Goal: Task Accomplishment & Management: Manage account settings

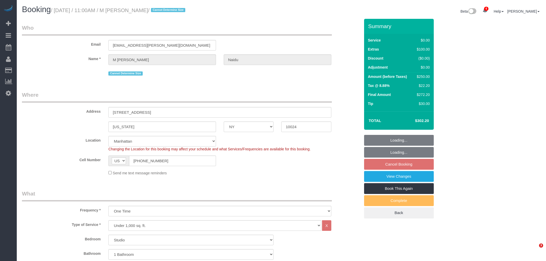
select select "NY"
select select "string:stripe-pm_1QwDPQ4VGloSiKo7F4GgMdsb"
select select "number:89"
select select "number:72"
select select "number:15"
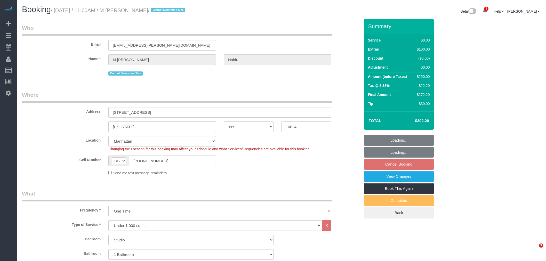
select select "number:5"
select select "object:963"
select select "spot4"
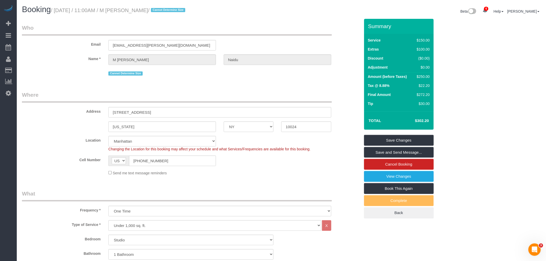
click at [272, 39] on div "Email m.sangheetha.naidu@gmail.com" at bounding box center [191, 37] width 346 height 27
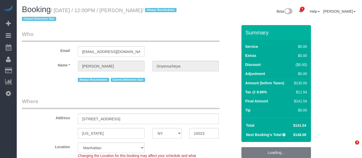
select select "NY"
select select "1"
select select "number:89"
select select "number:90"
select select "number:15"
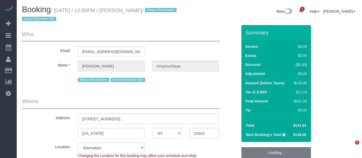
select select "number:5"
select select "spot5"
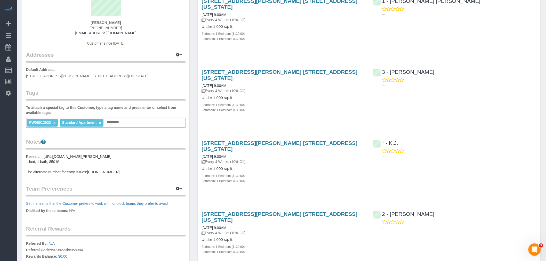
scroll to position [57, 0]
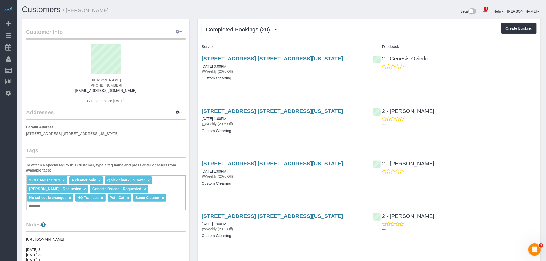
click at [179, 30] on button "button" at bounding box center [179, 32] width 13 height 8
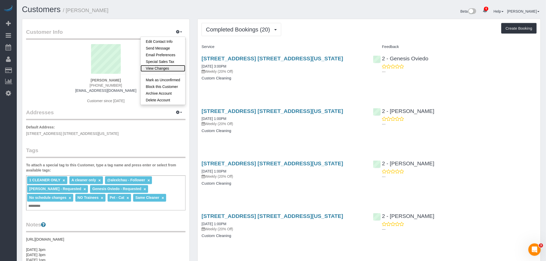
click at [167, 70] on link "View Changes" at bounding box center [163, 68] width 45 height 7
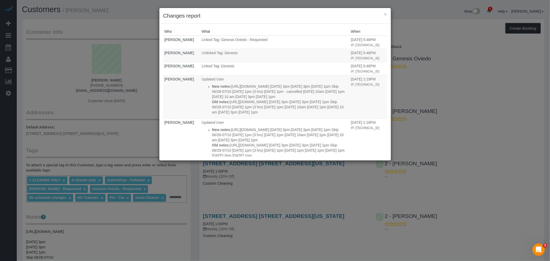
click at [387, 13] on div "× Changes report" at bounding box center [275, 16] width 232 height 16
click at [384, 14] on button "×" at bounding box center [385, 13] width 3 height 5
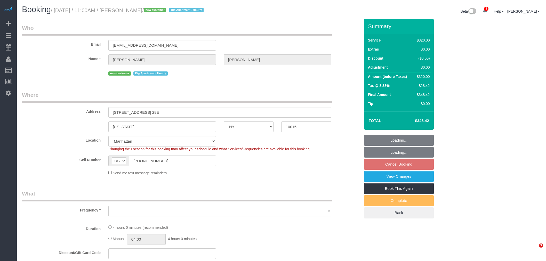
select select "NY"
select select "number:89"
select select "number:90"
select select "number:15"
select select "number:5"
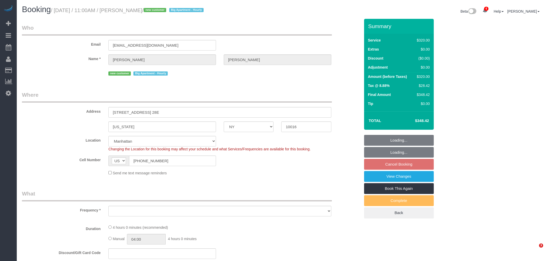
select select "240"
select select "object:1338"
select select "spot2"
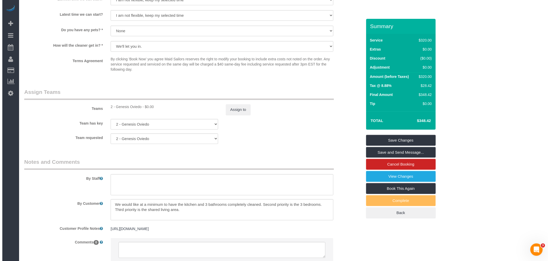
scroll to position [532, 0]
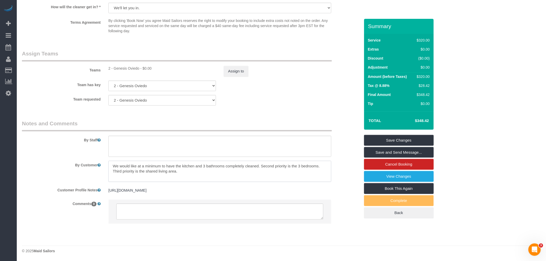
click at [166, 169] on textarea at bounding box center [219, 171] width 223 height 21
click at [208, 168] on textarea at bounding box center [219, 171] width 223 height 21
drag, startPoint x: 210, startPoint y: 160, endPoint x: 221, endPoint y: 168, distance: 13.5
click at [221, 168] on textarea at bounding box center [219, 171] width 223 height 21
click at [397, 176] on link "View Changes" at bounding box center [399, 176] width 70 height 11
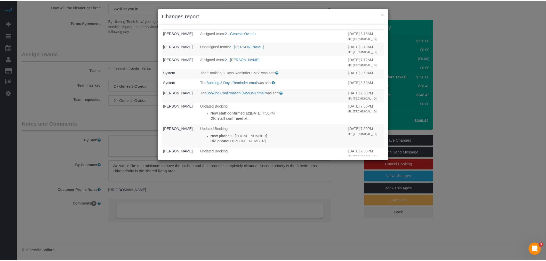
scroll to position [0, 0]
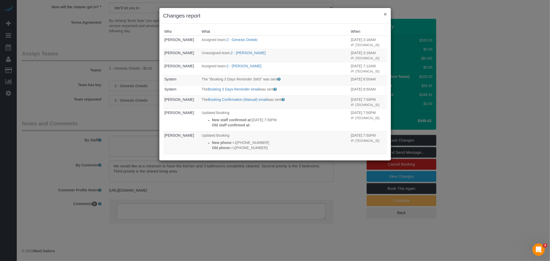
click at [385, 15] on button "×" at bounding box center [385, 13] width 3 height 5
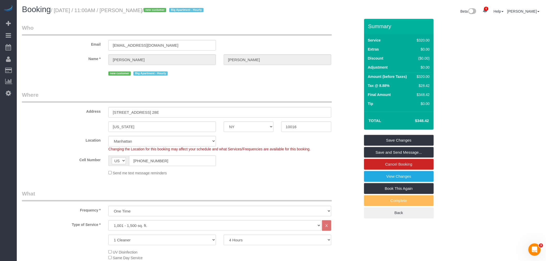
click at [128, 9] on small "/ August 11, 2025 / 11:00AM / Neal Mintz / new customer Big Apartment - Hourly" at bounding box center [128, 10] width 154 height 6
click at [140, 10] on small "/ August 11, 2025 / 11:00AM / Neal Mintz / new customer Big Apartment - Hourly" at bounding box center [128, 10] width 154 height 6
copy small "Neal Mintz"
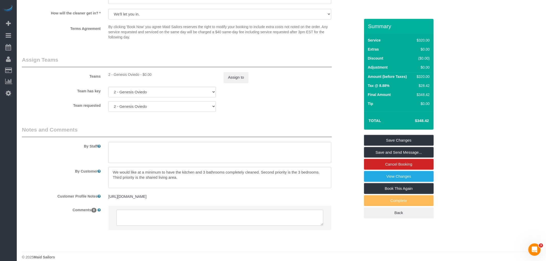
scroll to position [532, 0]
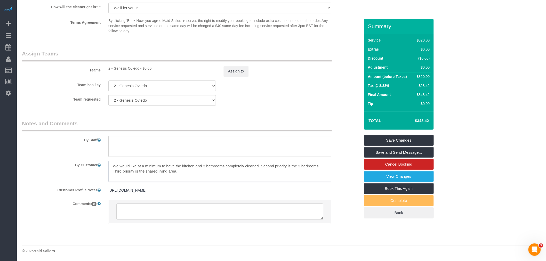
drag, startPoint x: 159, startPoint y: 160, endPoint x: 234, endPoint y: 166, distance: 75.5
click at [234, 166] on textarea at bounding box center [219, 171] width 223 height 21
click at [281, 96] on div "Team requested 2 - Genesis Oviedo 000- Donna Mercado 000 - Partnerships 000 - T…" at bounding box center [191, 100] width 346 height 11
drag, startPoint x: 140, startPoint y: 167, endPoint x: 228, endPoint y: 166, distance: 87.7
click at [228, 166] on textarea at bounding box center [219, 171] width 223 height 21
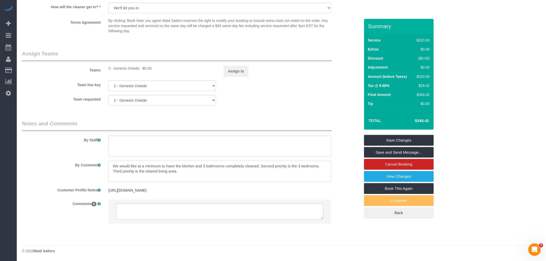
click at [239, 168] on textarea at bounding box center [219, 171] width 223 height 21
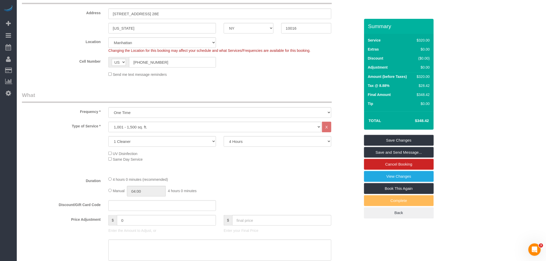
scroll to position [86, 0]
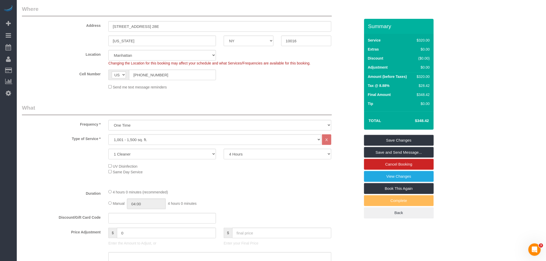
click at [281, 78] on div "Cell Number AF AL DZ AD AO AI AQ AG AR AM AW AU AT AZ BS BH BD BB BY BE BZ BJ B…" at bounding box center [191, 75] width 346 height 11
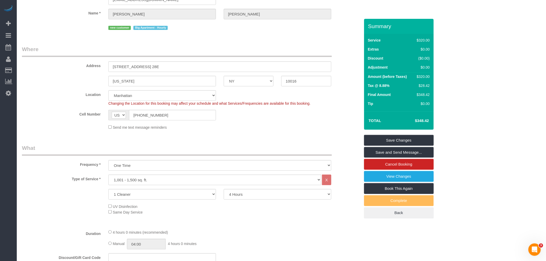
scroll to position [0, 0]
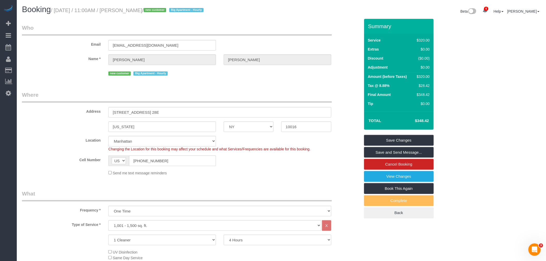
click at [256, 36] on div "Email nealhmintz@gmail.com" at bounding box center [191, 37] width 346 height 27
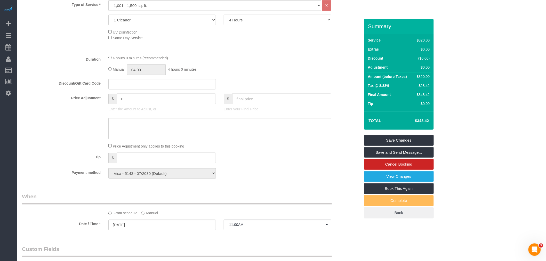
scroll to position [172, 0]
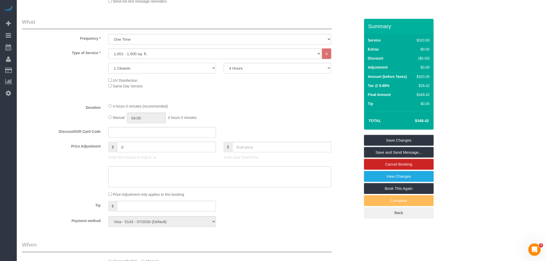
click at [185, 71] on select "1 Cleaner 2 Cleaners 3 Cleaners 4 Cleaners 5 Cleaners" at bounding box center [162, 68] width 108 height 11
select select "2"
click at [108, 63] on select "1 Cleaner 2 Cleaners 3 Cleaners 4 Cleaners 5 Cleaners" at bounding box center [162, 68] width 108 height 11
drag, startPoint x: 264, startPoint y: 66, endPoint x: 262, endPoint y: 68, distance: 3.0
click at [264, 66] on select "2 Hours 2.5 Hours 3 Hours 3.5 Hours 4 Hours 4.5 Hours 5 Hours 5.5 Hours 6 Hours…" at bounding box center [278, 68] width 108 height 11
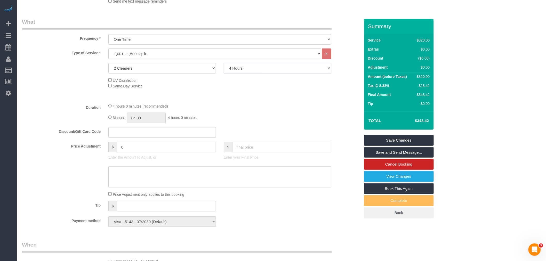
select select "120"
click at [224, 63] on select "2 Hours 2.5 Hours 3 Hours 3.5 Hours 4 Hours 4.5 Hours 5 Hours 5.5 Hours 6 Hours…" at bounding box center [278, 68] width 108 height 11
click at [220, 101] on fieldset "What Frequency * One Time Weekly (20% Off) - 20.00% Every 2 Weeks (15% Off) - 1…" at bounding box center [191, 124] width 338 height 213
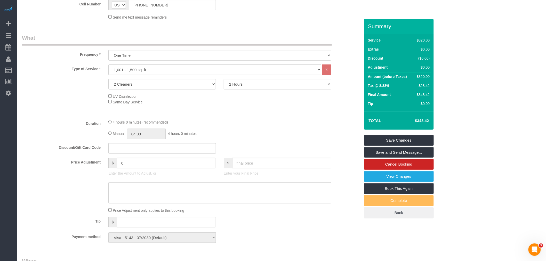
scroll to position [143, 0]
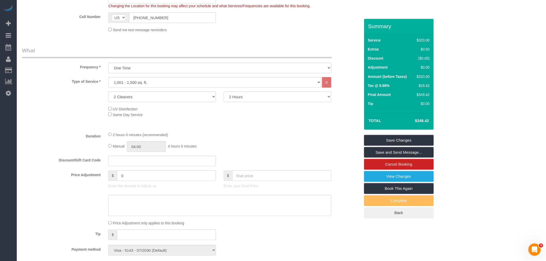
select select "spot60"
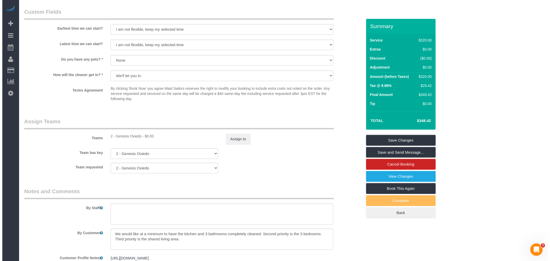
scroll to position [458, 0]
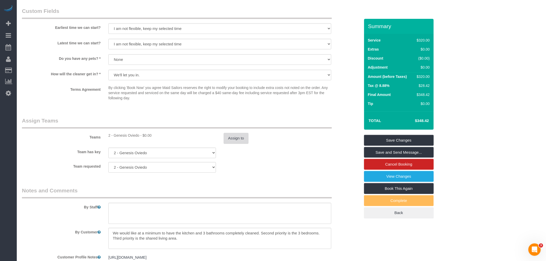
click at [238, 140] on button "Assign to" at bounding box center [236, 138] width 25 height 11
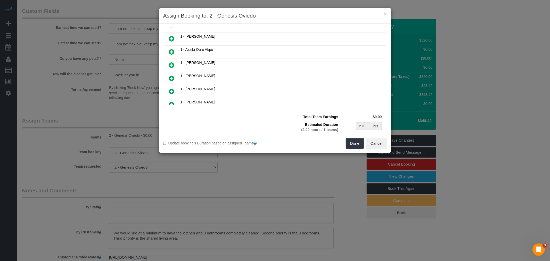
scroll to position [208, 0]
click at [176, 52] on link at bounding box center [172, 54] width 12 height 10
type input "1.00"
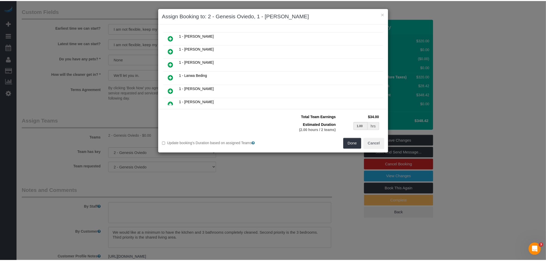
scroll to position [192, 0]
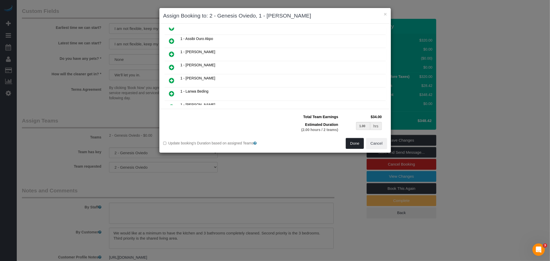
click at [353, 144] on button "Done" at bounding box center [355, 143] width 18 height 11
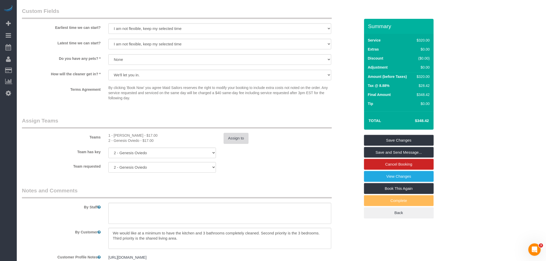
select select "spot118"
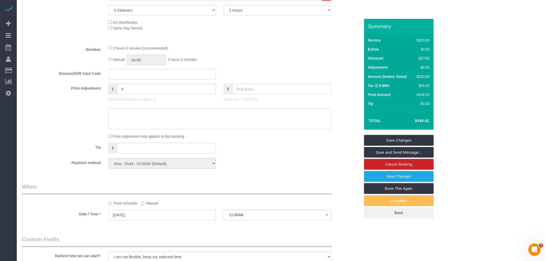
scroll to position [229, 0]
select select "spot176"
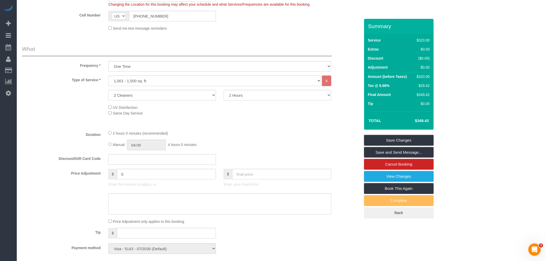
scroll to position [143, 0]
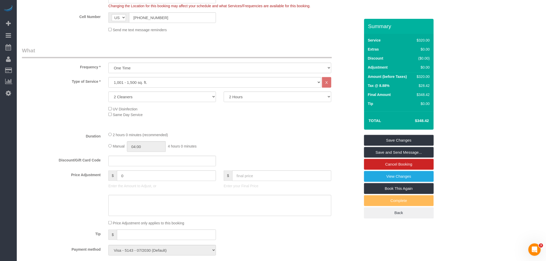
click at [232, 130] on fieldset "What Frequency * One Time Weekly (20% Off) - 20.00% Every 2 Weeks (15% Off) - 1…" at bounding box center [191, 153] width 338 height 213
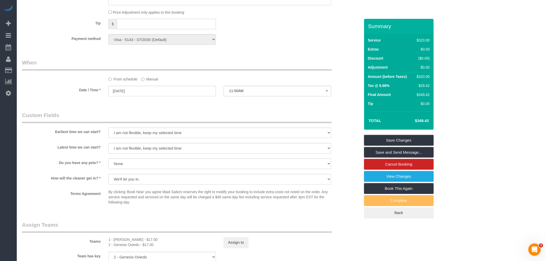
scroll to position [516, 0]
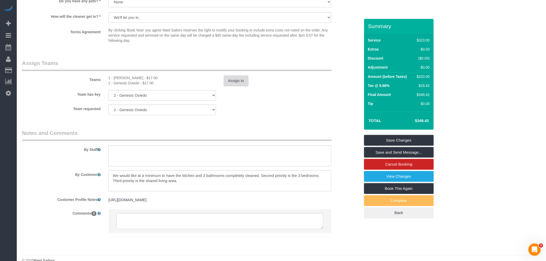
click at [236, 83] on button "Assign to" at bounding box center [236, 80] width 25 height 11
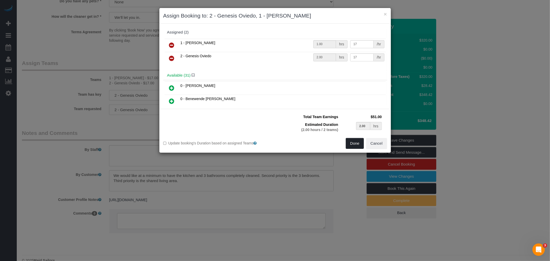
click at [352, 143] on button "Done" at bounding box center [355, 143] width 18 height 11
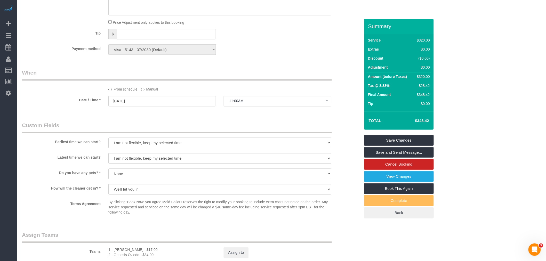
scroll to position [200, 0]
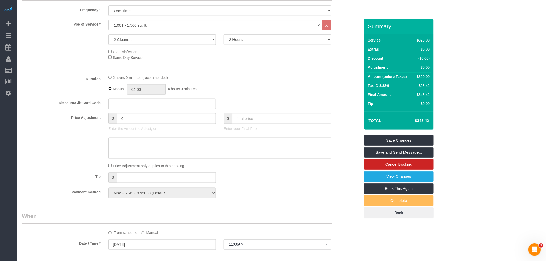
type input "02:00"
click at [151, 90] on input "02:00" at bounding box center [146, 89] width 39 height 11
click at [143, 106] on li "02:00" at bounding box center [140, 107] width 23 height 7
click at [261, 89] on div "Manual 02:00 2 hours 0 minutes" at bounding box center [219, 89] width 223 height 11
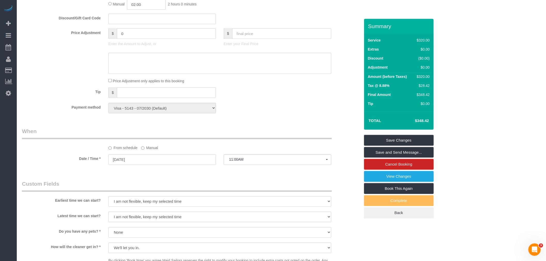
scroll to position [286, 0]
click at [389, 139] on link "Save Changes" at bounding box center [399, 140] width 70 height 11
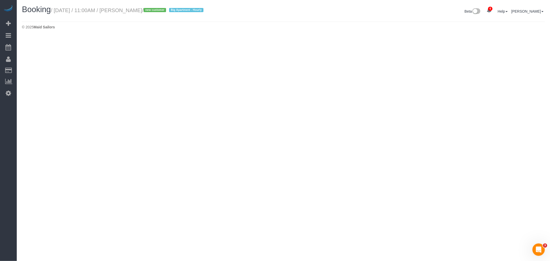
select select "NY"
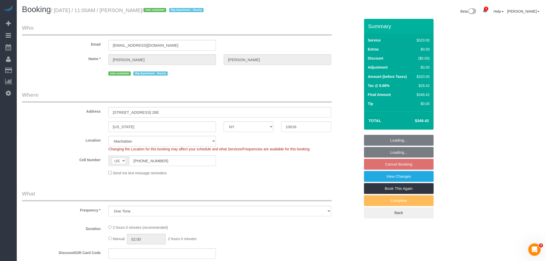
select select "object:6575"
select select "string:stripe-pm_1RsuAe4VGloSiKo73rmxlMJA"
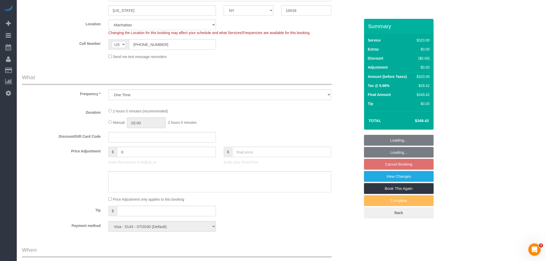
scroll to position [200, 0]
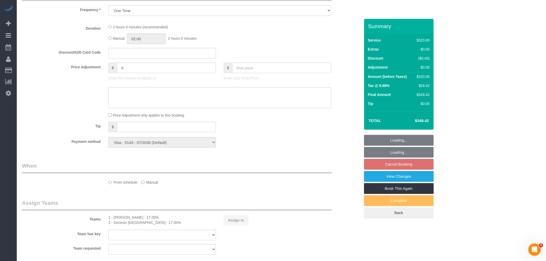
select select "spot234"
select select "number:89"
select select "number:90"
select select "number:15"
select select "number:5"
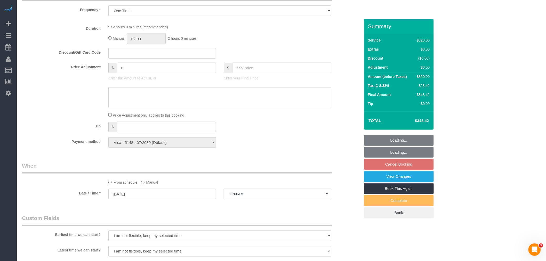
select select "2"
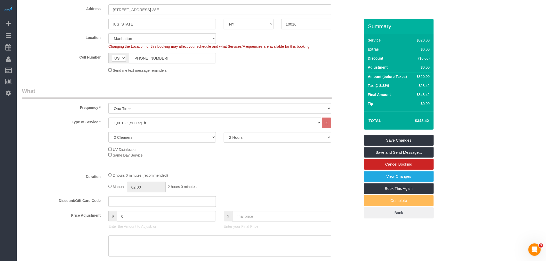
scroll to position [0, 0]
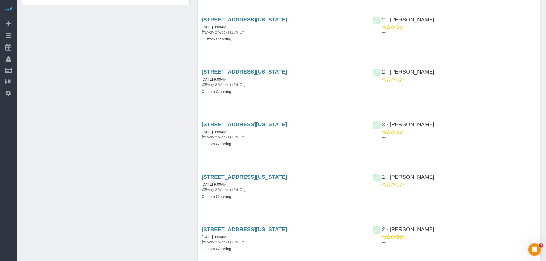
scroll to position [315, 0]
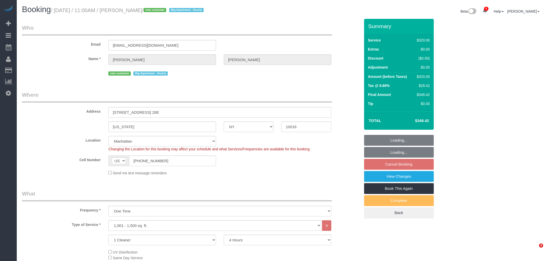
select select "NY"
select select "240"
select select "number:89"
select select "number:90"
select select "number:15"
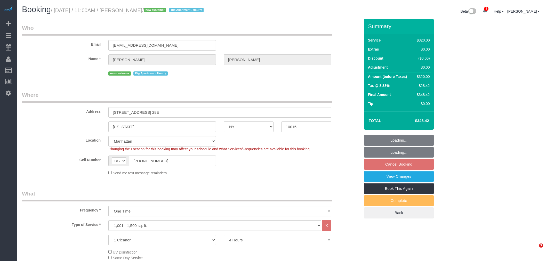
select select "number:5"
select select "spot2"
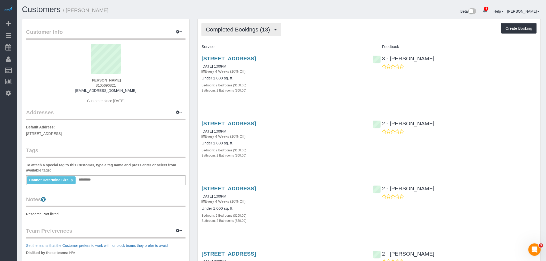
click at [247, 30] on span "Completed Bookings (13)" at bounding box center [239, 29] width 67 height 6
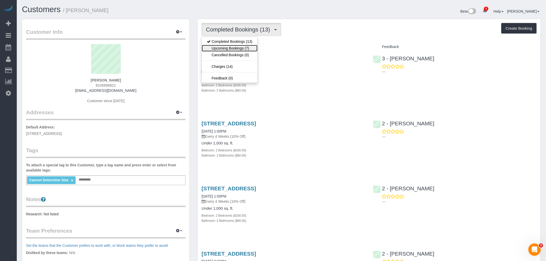
click at [247, 47] on link "Upcoming Bookings (7)" at bounding box center [230, 48] width 56 height 7
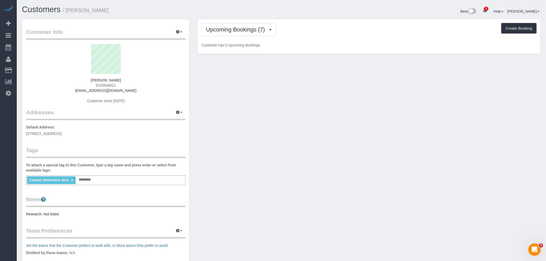
click at [336, 53] on div "Upcoming Bookings (7) Completed Bookings (13) Upcoming Bookings (7) Cancelled B…" at bounding box center [369, 36] width 343 height 35
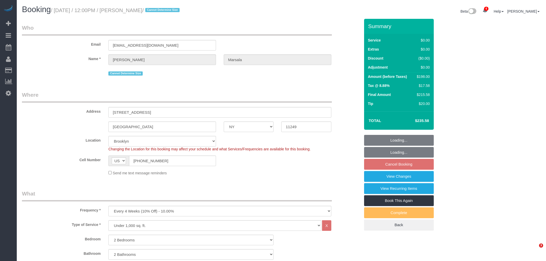
select select "NY"
select select "spot5"
select select "number:60"
select select "number:73"
select select "number:15"
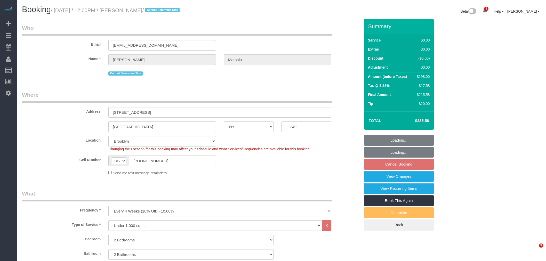
select select "number:5"
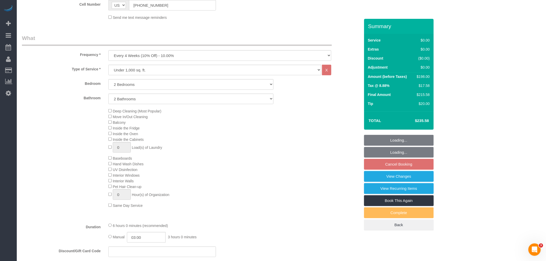
scroll to position [315, 0]
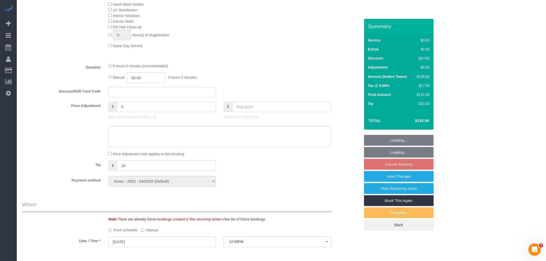
select select "2"
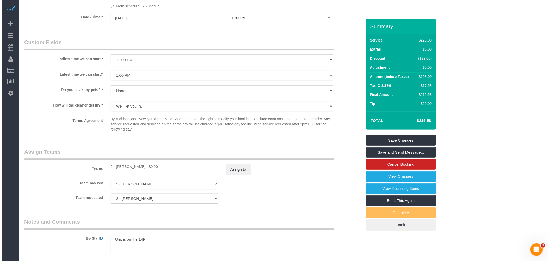
scroll to position [644, 0]
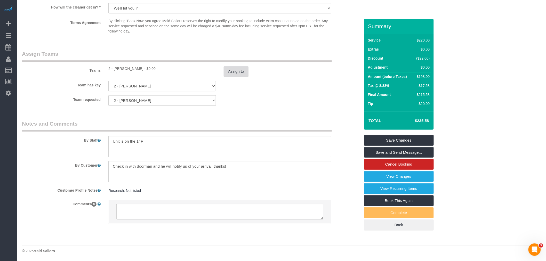
click at [228, 70] on button "Assign to" at bounding box center [236, 71] width 25 height 11
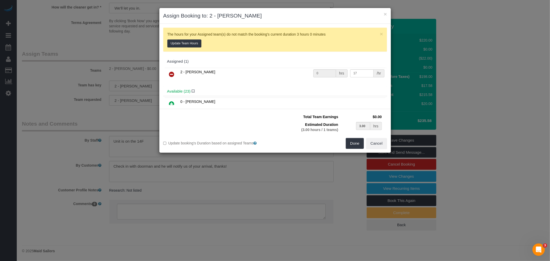
click at [171, 74] on icon at bounding box center [171, 74] width 5 height 6
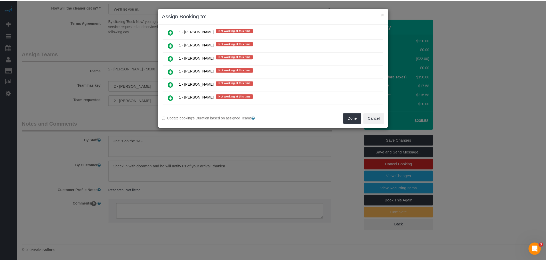
scroll to position [516, 0]
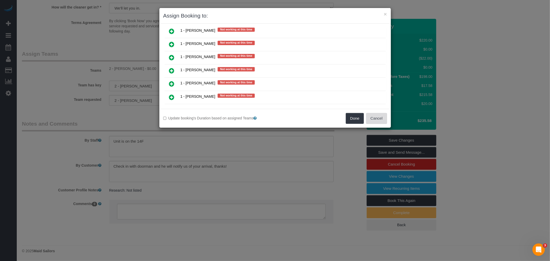
drag, startPoint x: 382, startPoint y: 115, endPoint x: 357, endPoint y: 96, distance: 31.4
click at [383, 115] on button "Cancel" at bounding box center [376, 118] width 21 height 11
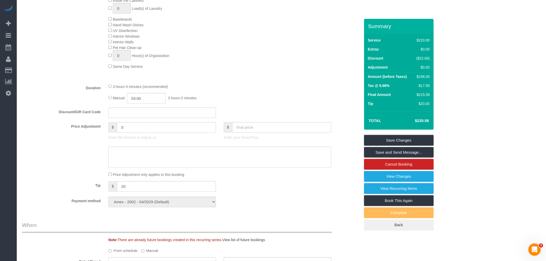
scroll to position [401, 0]
